Goal: Task Accomplishment & Management: Manage account settings

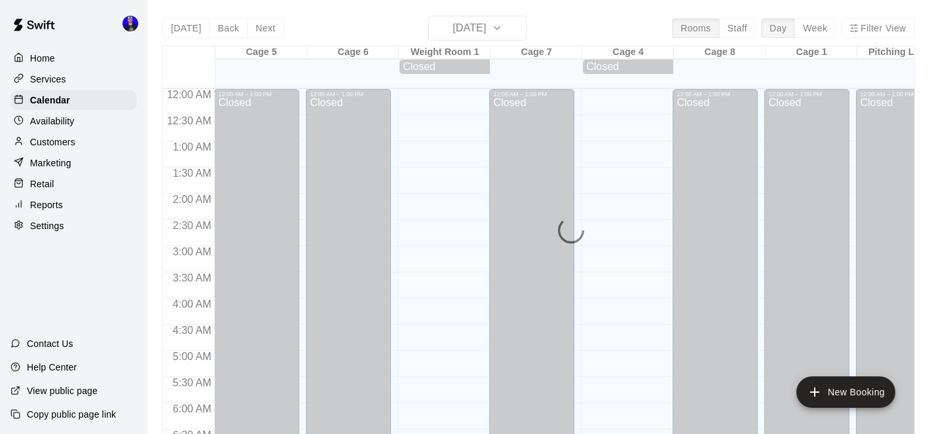
scroll to position [412, 0]
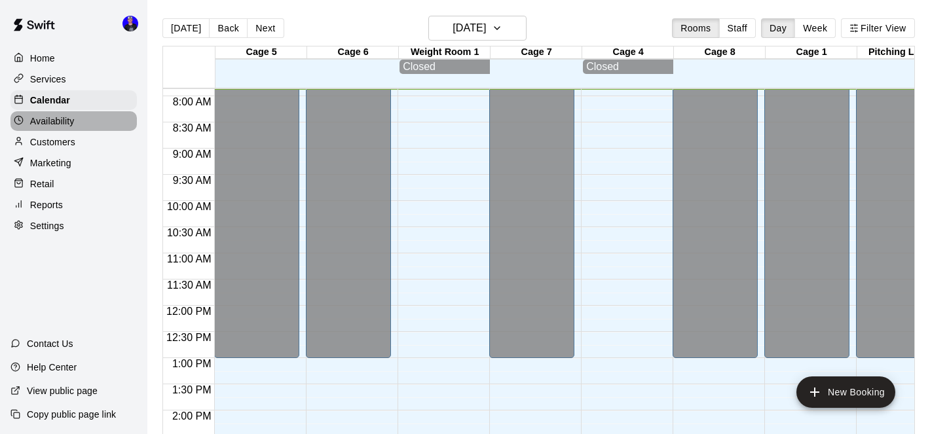
click at [66, 123] on p "Availability" at bounding box center [52, 121] width 45 height 13
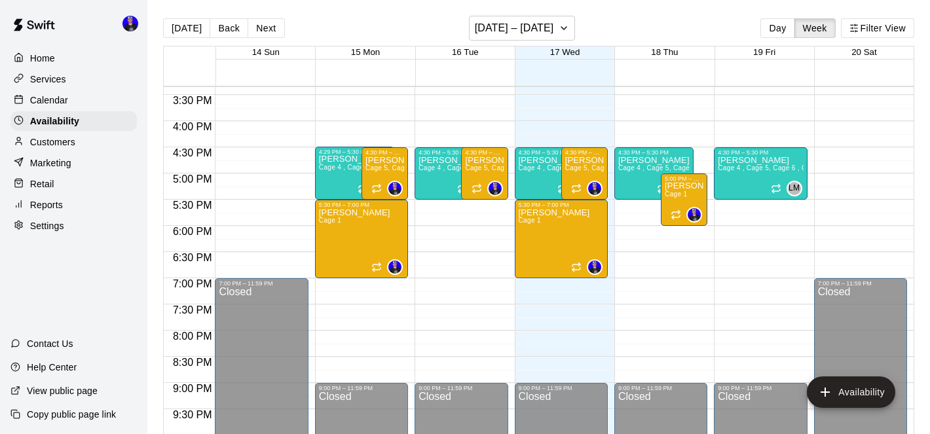
scroll to position [801, 0]
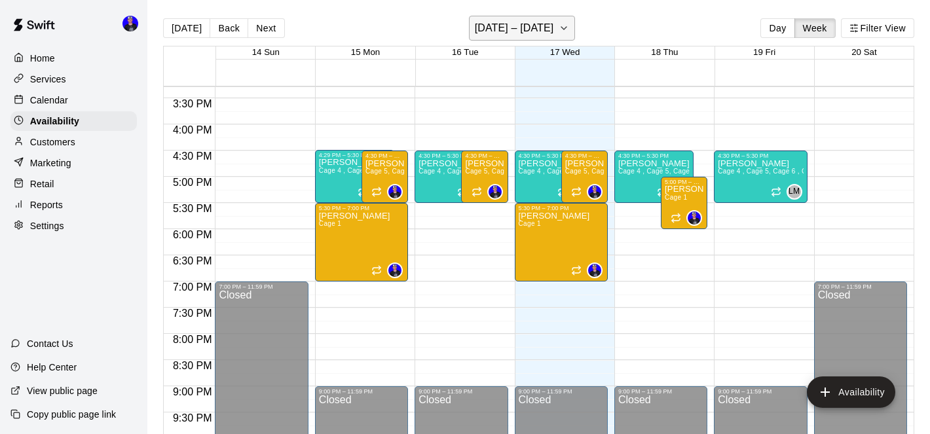
click at [530, 30] on h6 "[DATE] – [DATE]" at bounding box center [514, 28] width 79 height 18
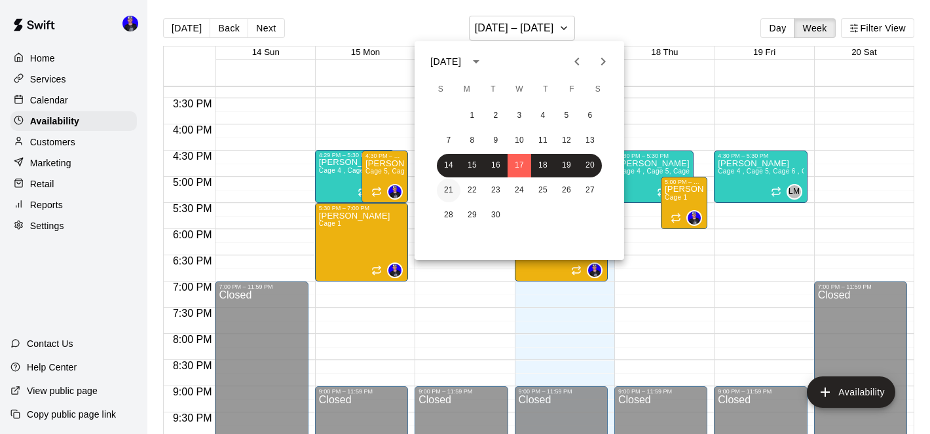
click at [449, 195] on button "21" at bounding box center [449, 191] width 24 height 24
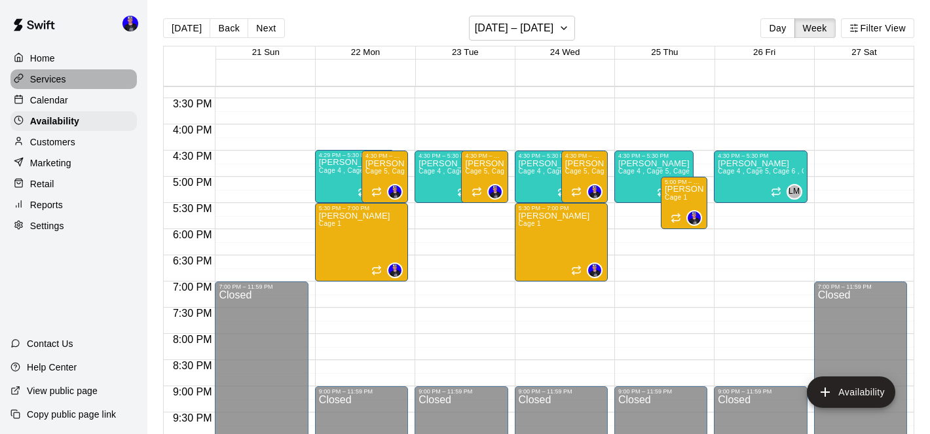
click at [53, 80] on p "Services" at bounding box center [48, 79] width 36 height 13
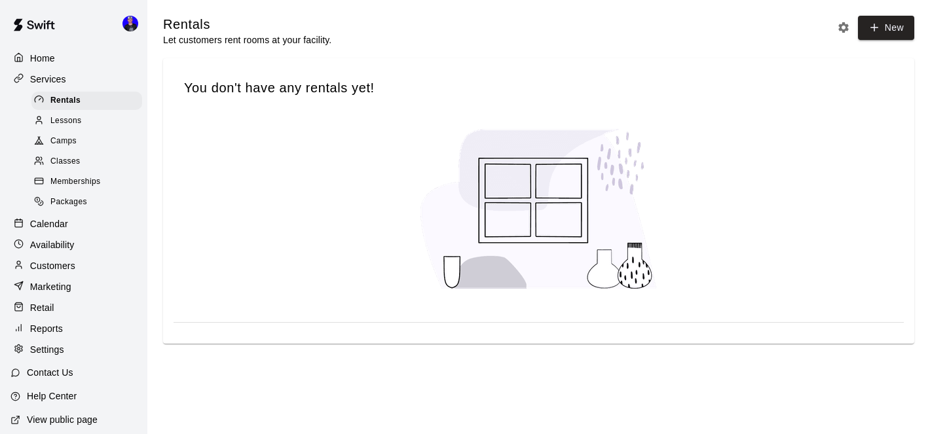
click at [75, 123] on span "Lessons" at bounding box center [65, 121] width 31 height 13
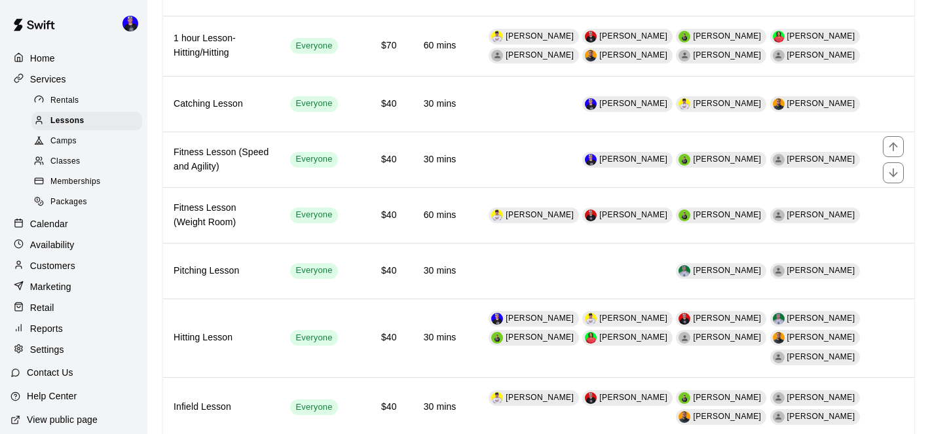
scroll to position [322, 0]
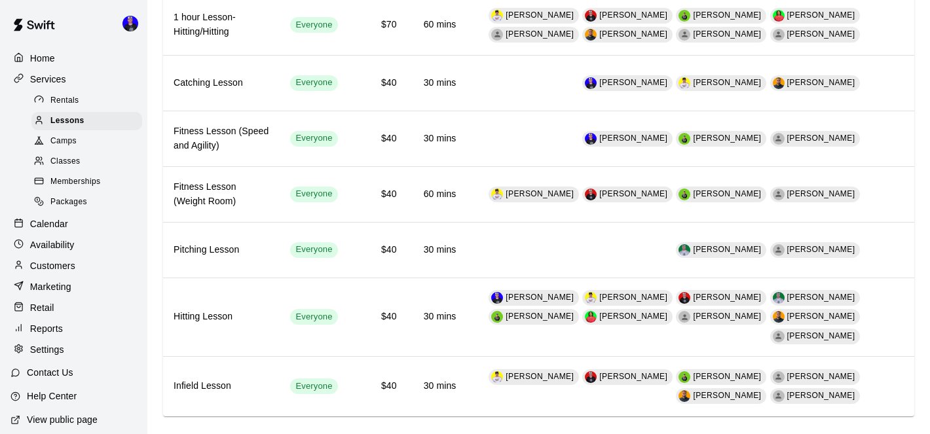
click at [56, 225] on p "Calendar" at bounding box center [49, 224] width 38 height 13
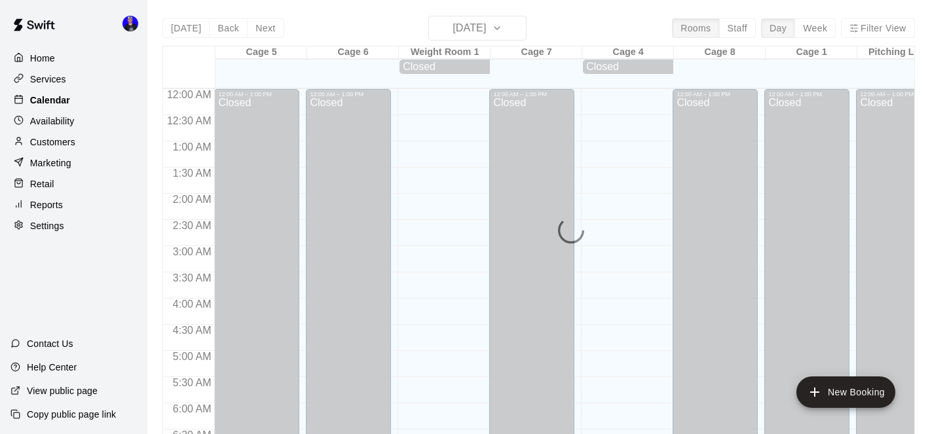
scroll to position [413, 0]
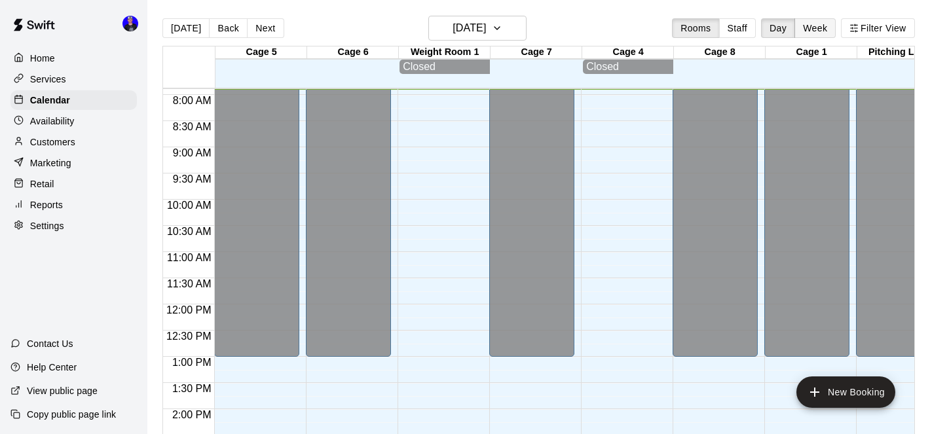
click at [826, 29] on button "Week" at bounding box center [815, 28] width 41 height 20
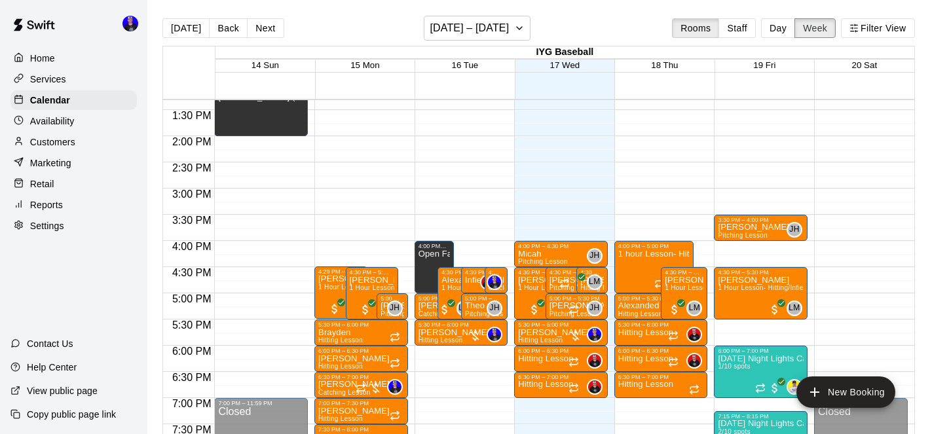
scroll to position [700, 0]
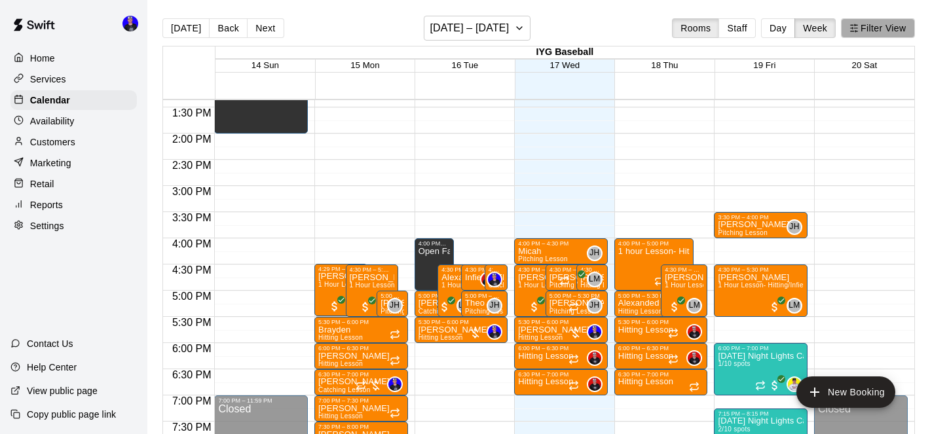
click at [865, 30] on button "Filter View" at bounding box center [877, 28] width 73 height 20
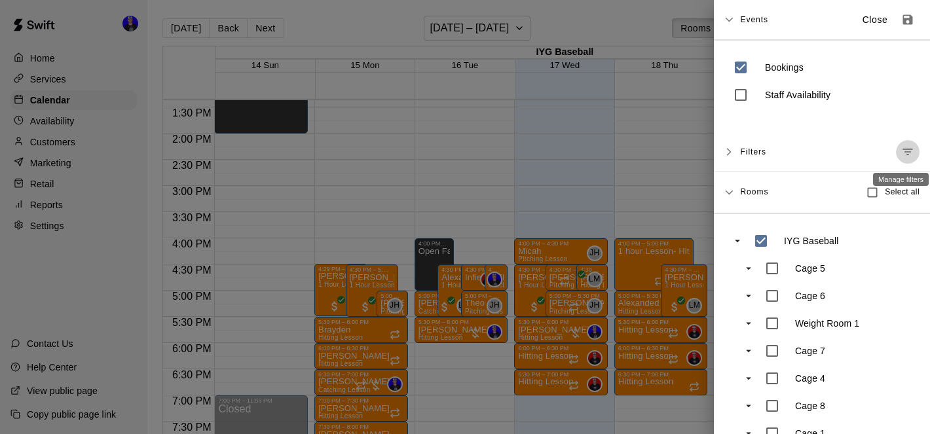
click at [908, 151] on icon "Manage filters" at bounding box center [908, 151] width 13 height 13
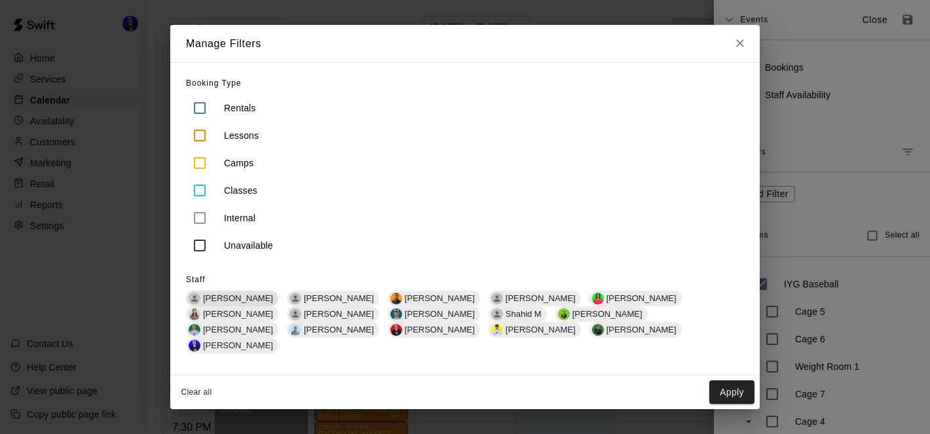
click at [240, 303] on span "[PERSON_NAME]" at bounding box center [238, 299] width 81 height 10
click at [738, 385] on button "Apply" at bounding box center [732, 393] width 45 height 24
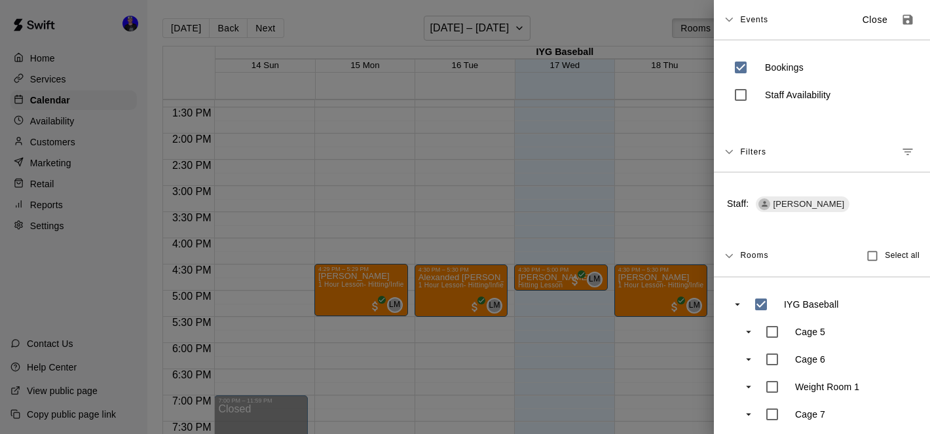
click at [605, 362] on div at bounding box center [465, 217] width 930 height 434
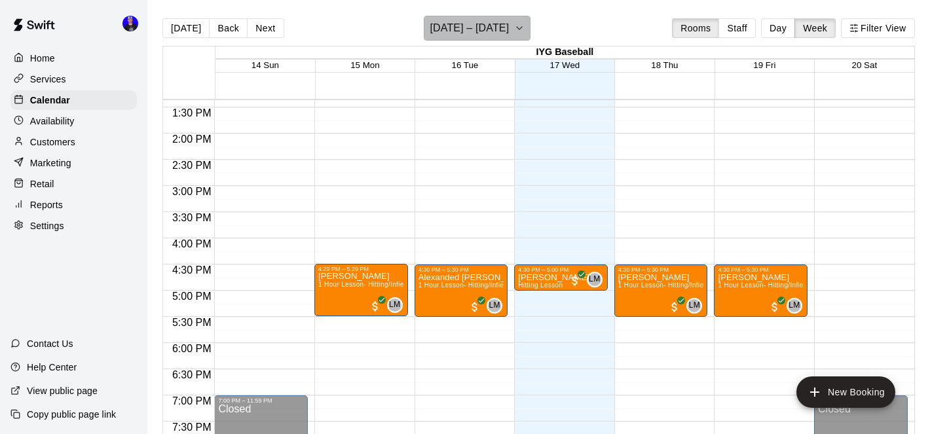
click at [488, 20] on h6 "[DATE] – [DATE]" at bounding box center [469, 28] width 79 height 18
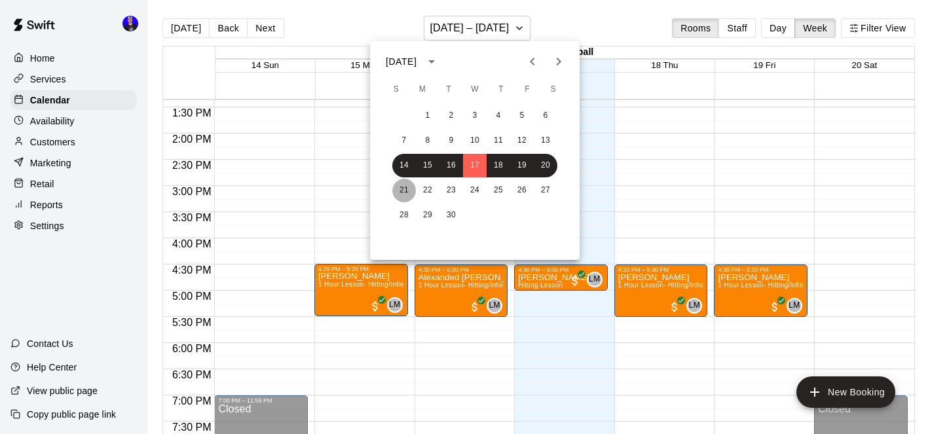
click at [404, 183] on button "21" at bounding box center [404, 191] width 24 height 24
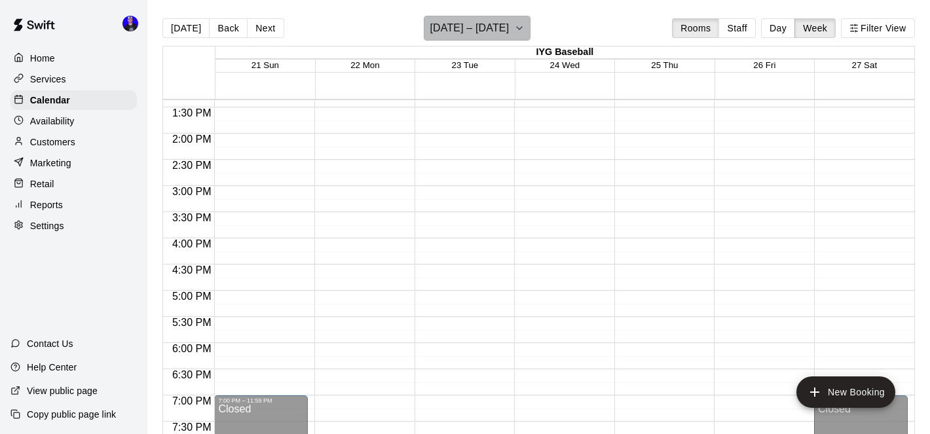
click at [488, 25] on h6 "[DATE] – [DATE]" at bounding box center [469, 28] width 79 height 18
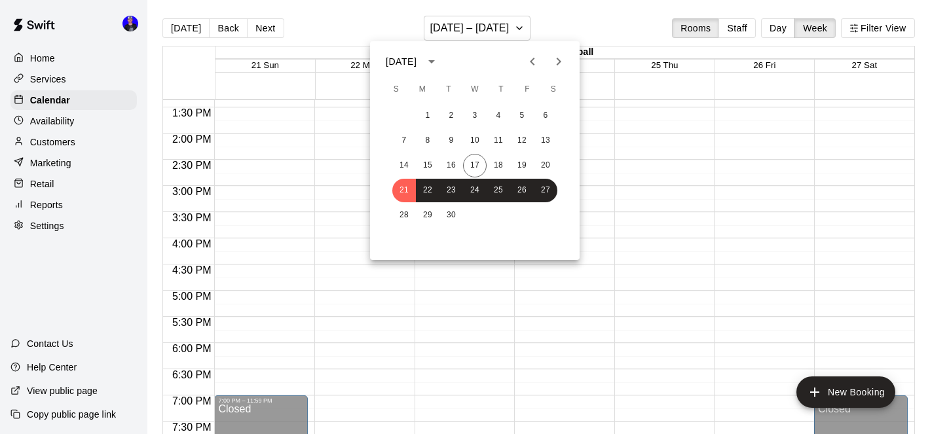
click at [327, 153] on div at bounding box center [465, 217] width 930 height 434
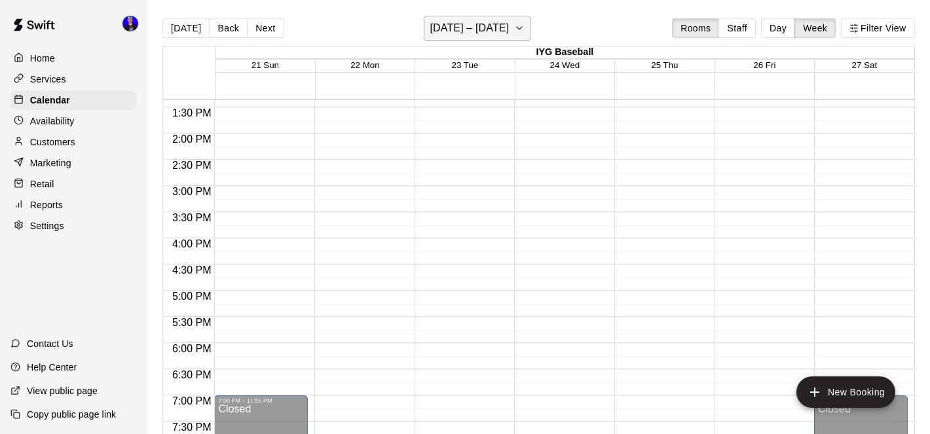
click at [465, 26] on h6 "[DATE] – [DATE]" at bounding box center [469, 28] width 79 height 18
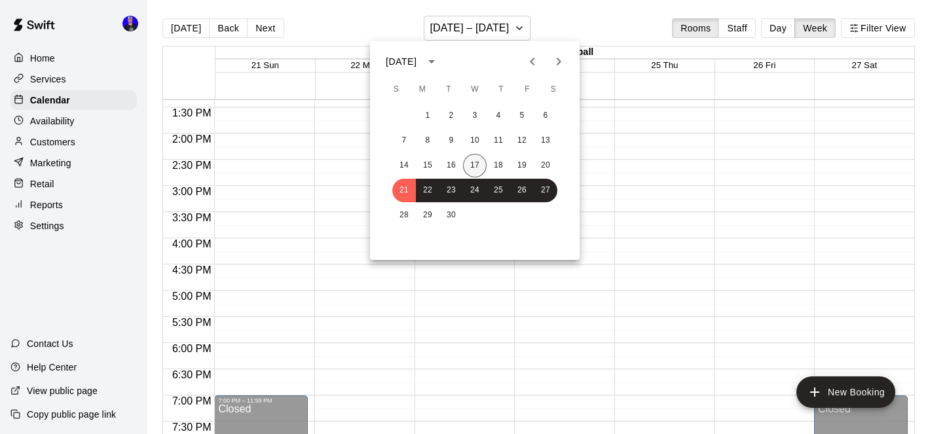
click at [476, 160] on button "17" at bounding box center [475, 166] width 24 height 24
